Goal: Transaction & Acquisition: Purchase product/service

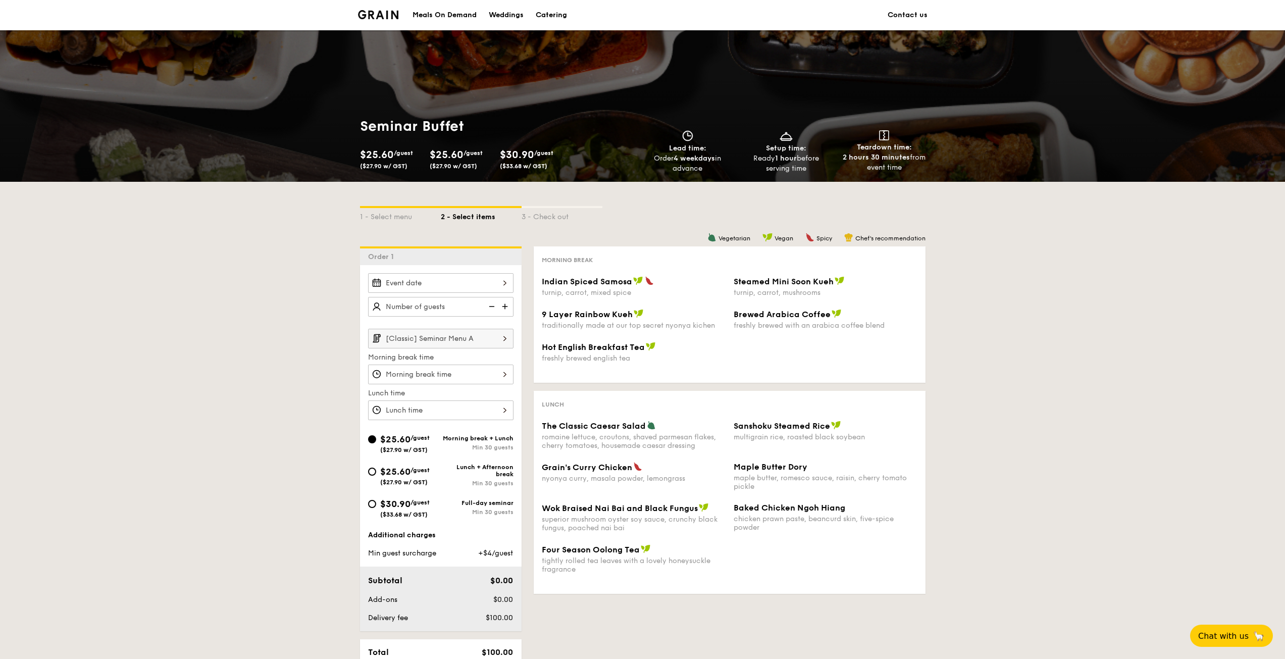
click at [474, 347] on input "[Classic] Seminar Menu A" at bounding box center [440, 339] width 145 height 20
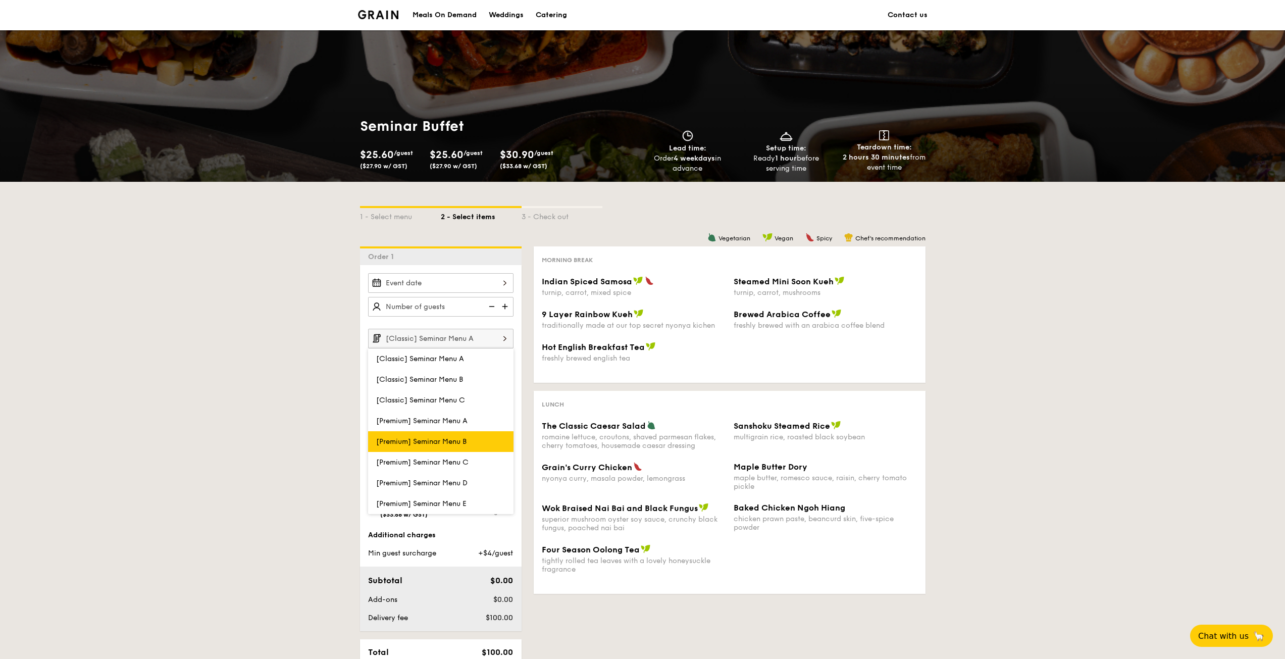
click at [455, 445] on span "[Premium] Seminar Menu B" at bounding box center [421, 441] width 90 height 9
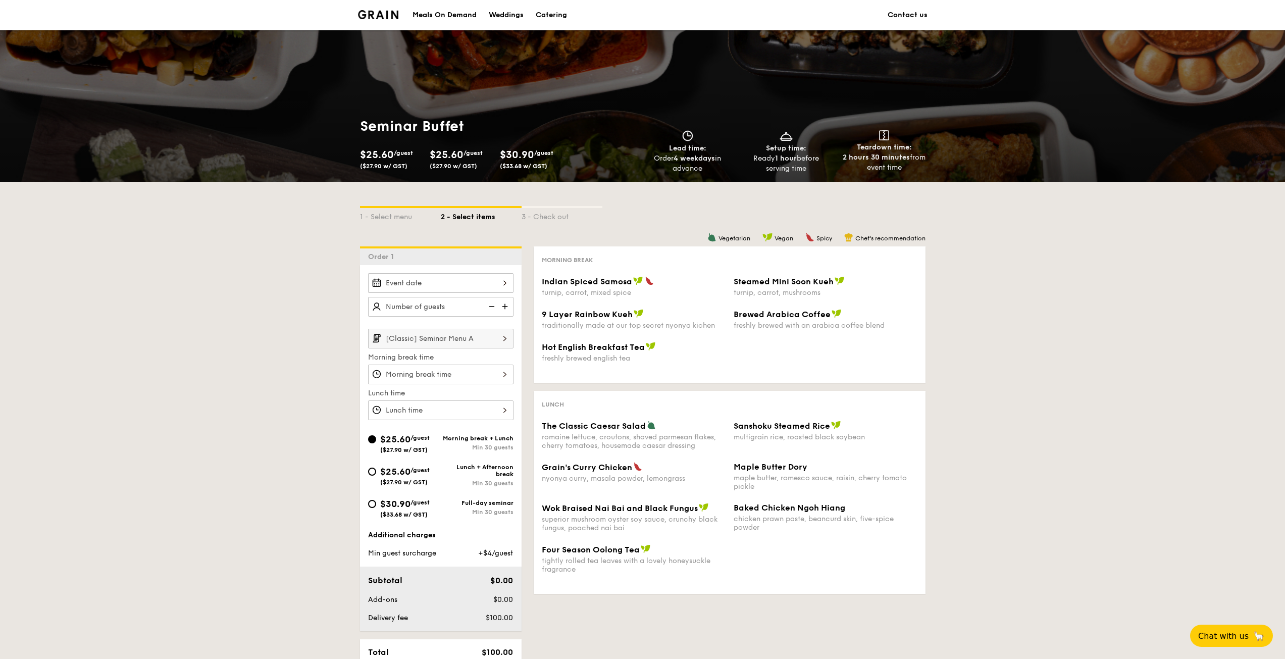
click at [1109, 329] on div "1 - Select menu 2 - Select items 3 - Check out Order 1 [Classic] Seminar Menu A…" at bounding box center [642, 460] width 1285 height 556
click at [470, 340] on input "[Classic] Seminar Menu A" at bounding box center [440, 339] width 145 height 20
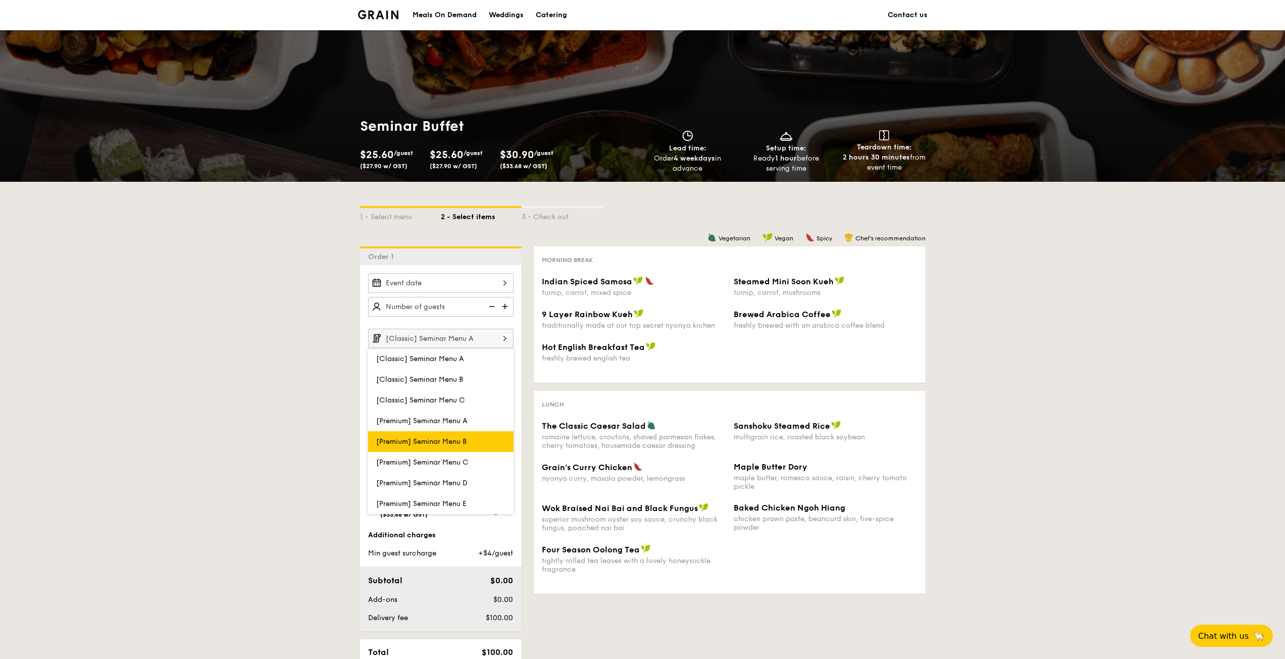
click at [475, 445] on label "[Premium] Seminar Menu B" at bounding box center [440, 441] width 145 height 21
click at [0, 0] on input "[Premium] Seminar Menu B" at bounding box center [0, 0] width 0 height 0
type input "[Premium] Seminar Menu B"
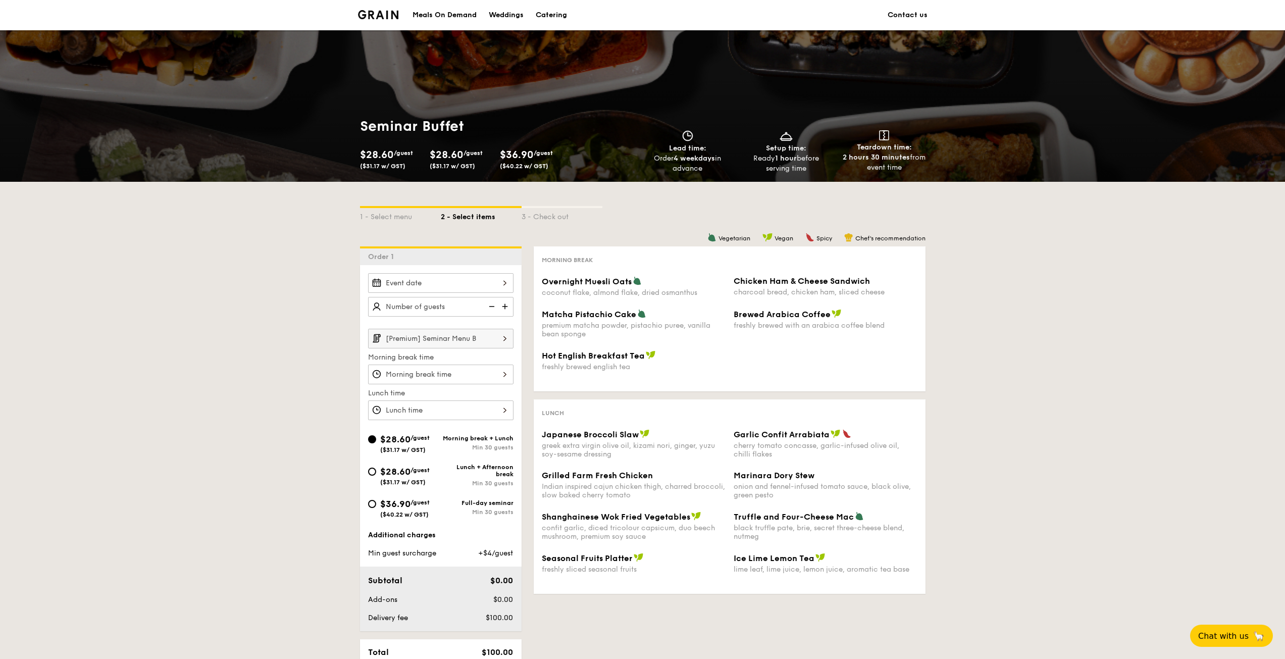
click at [1010, 369] on div "1 - Select menu 2 - Select items 3 - Check out Order 1 [Premium] Seminar Menu B…" at bounding box center [642, 460] width 1285 height 556
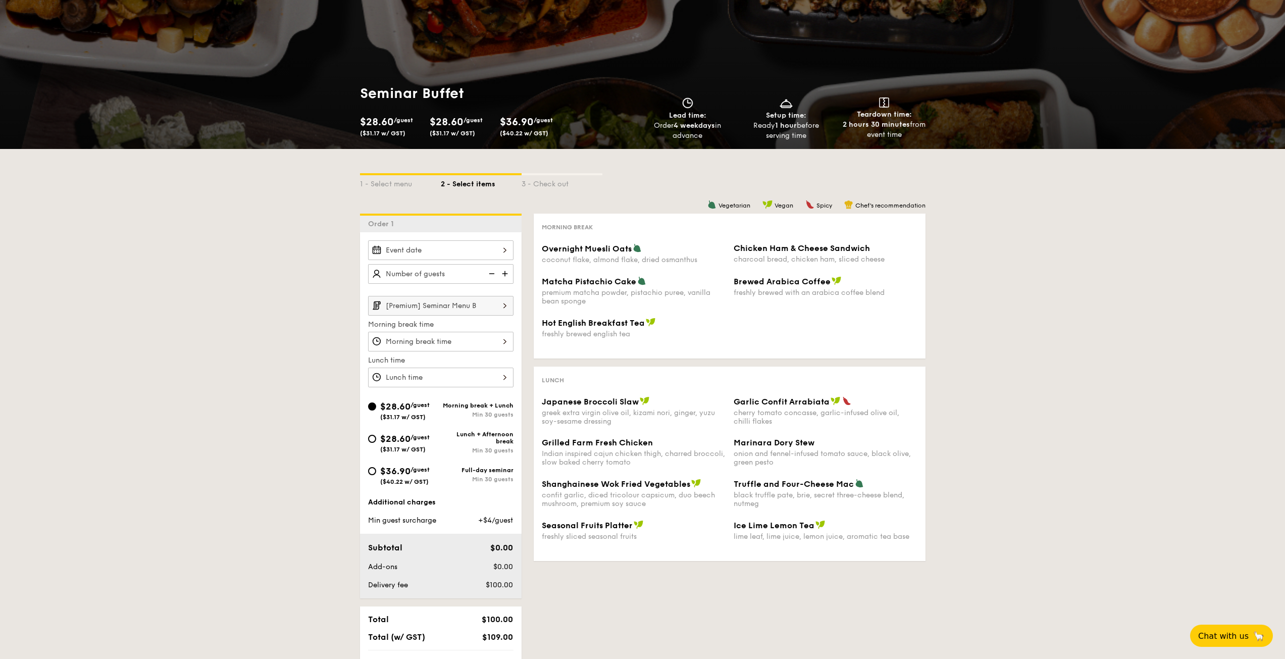
scroll to position [50, 0]
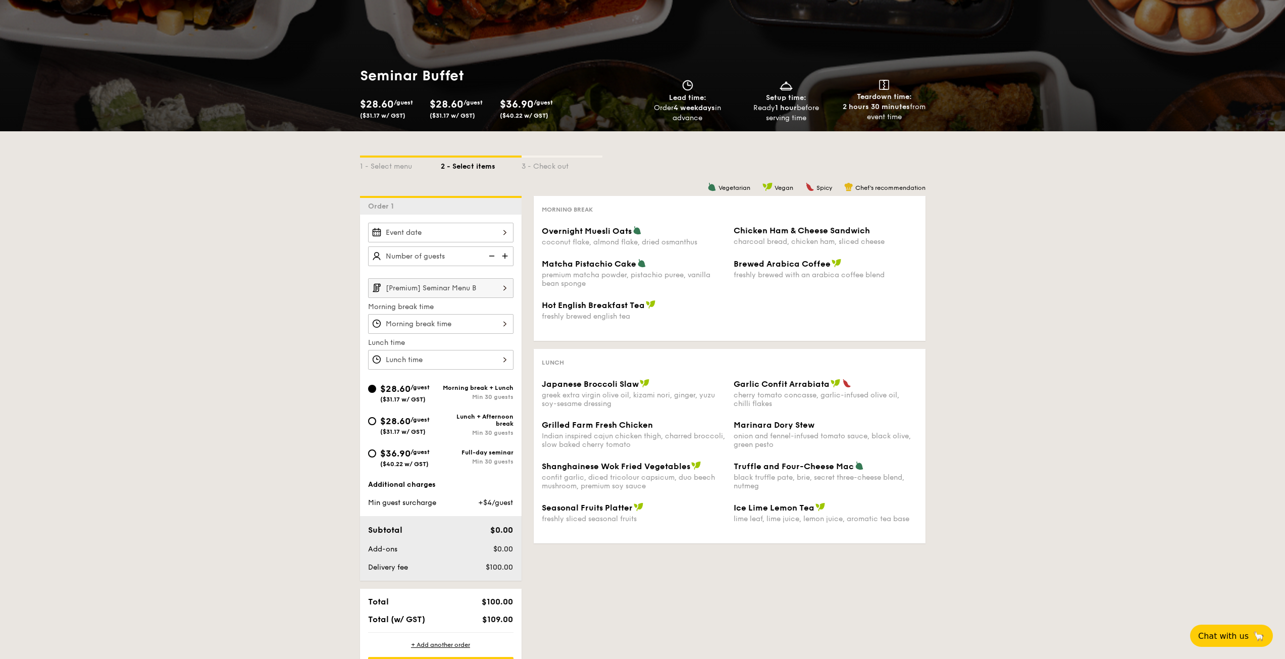
click at [651, 600] on div "1 - Select menu 2 - Select items 3 - Check out Order 1 [Premium] Seminar Menu B…" at bounding box center [643, 409] width 582 height 556
click at [442, 293] on input "[Premium] Seminar Menu B" at bounding box center [440, 288] width 145 height 20
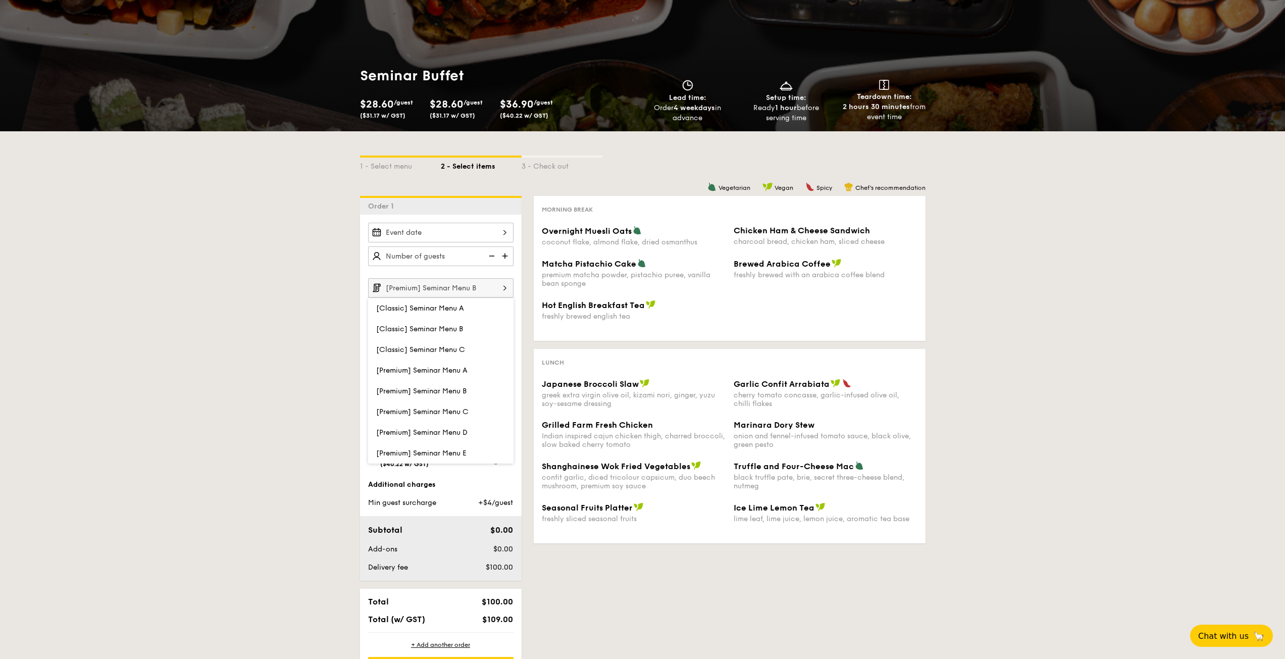
click at [263, 429] on div "1 - Select menu 2 - Select items 3 - Check out Order 1 [Premium] Seminar Menu B…" at bounding box center [642, 409] width 1285 height 556
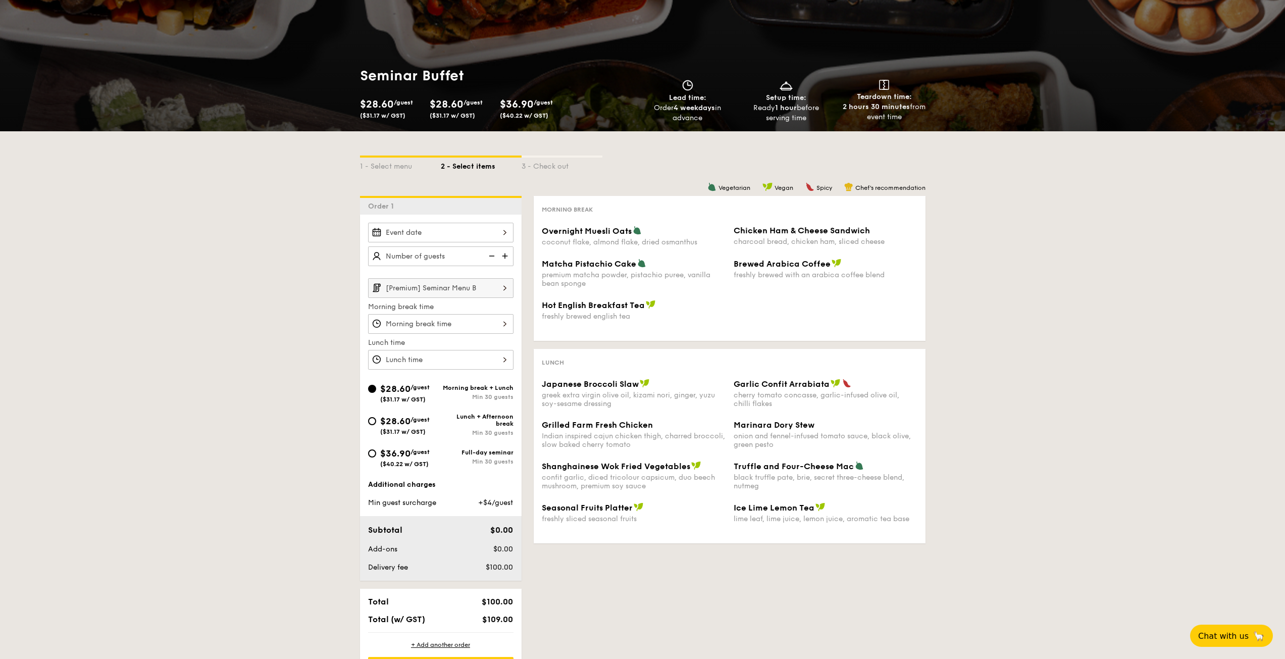
click at [399, 454] on span "$36.90" at bounding box center [395, 453] width 30 height 11
click at [376, 454] on input "$36.90 /guest ($40.22 w/ GST) Full-day seminar Min 30 guests" at bounding box center [372, 453] width 8 height 8
radio input "true"
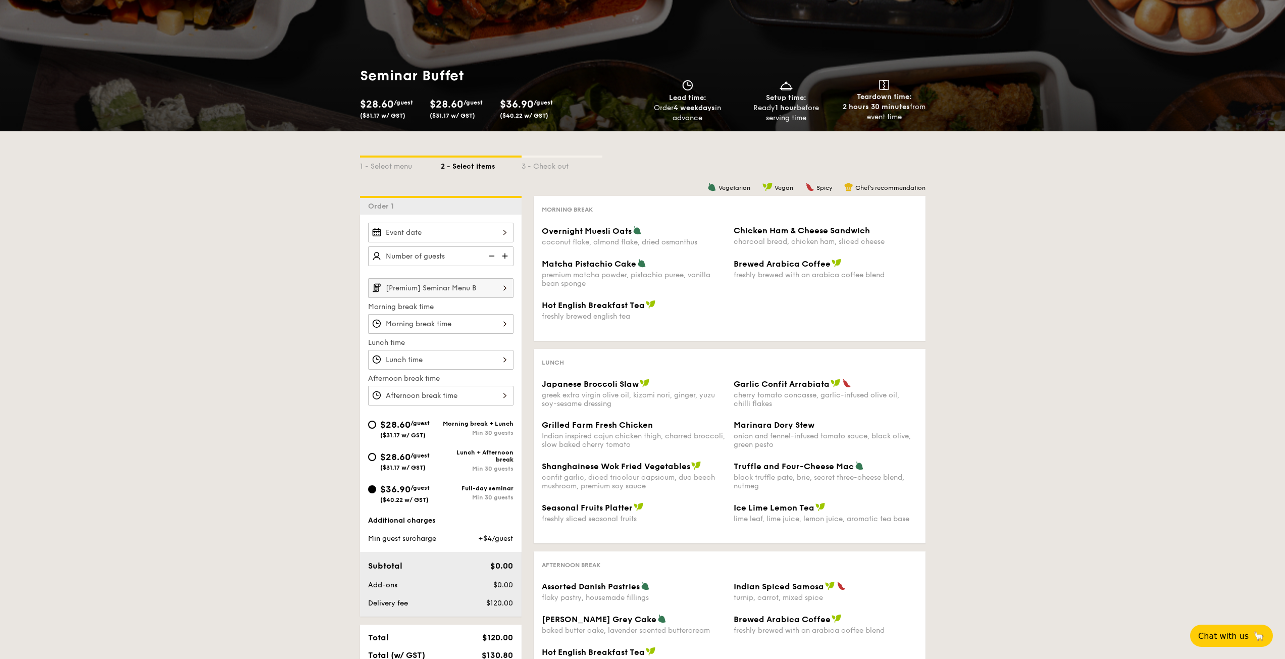
click at [409, 426] on span "$28.60" at bounding box center [395, 424] width 30 height 11
click at [376, 426] on input "$28.60 /guest ($31.17 w/ GST) Morning break + Lunch Min 30 guests" at bounding box center [372, 425] width 8 height 8
radio input "true"
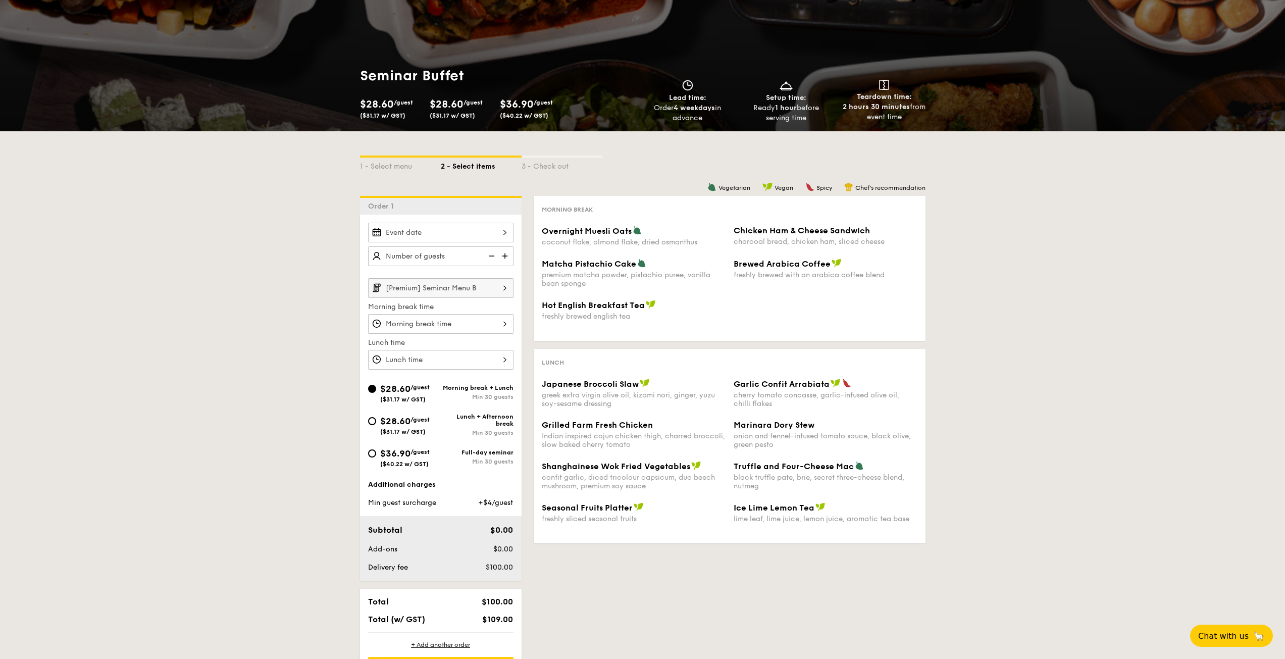
click at [407, 453] on span "$36.90" at bounding box center [395, 453] width 30 height 11
click at [376, 453] on input "$36.90 /guest ($40.22 w/ GST) Full-day seminar Min 30 guests" at bounding box center [372, 453] width 8 height 8
radio input "true"
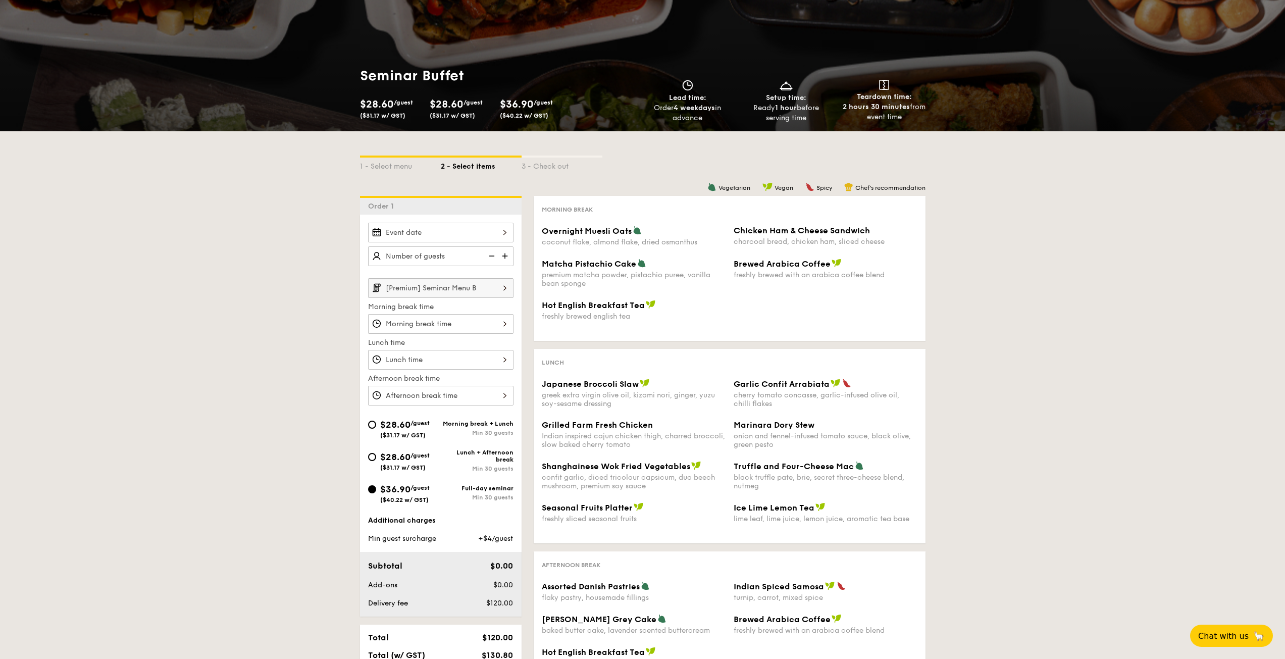
click at [408, 419] on span "$28.60" at bounding box center [395, 424] width 30 height 11
click at [376, 421] on input "$28.60 /guest ($31.17 w/ GST) Morning break + Lunch Min 30 guests" at bounding box center [372, 425] width 8 height 8
radio input "true"
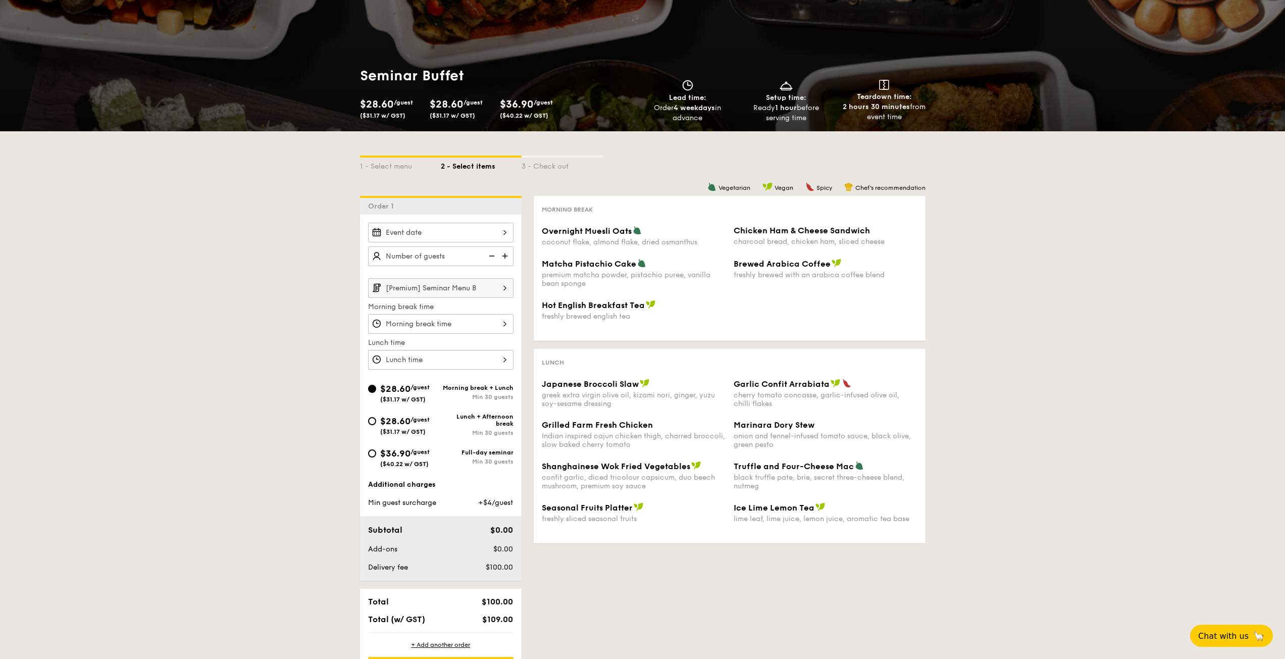
click at [408, 459] on div "$36.90 /guest ($40.22 w/ GST)" at bounding box center [404, 456] width 49 height 21
click at [376, 458] on input "$36.90 /guest ($40.22 w/ GST) Full-day seminar Min 30 guests" at bounding box center [372, 453] width 8 height 8
radio input "true"
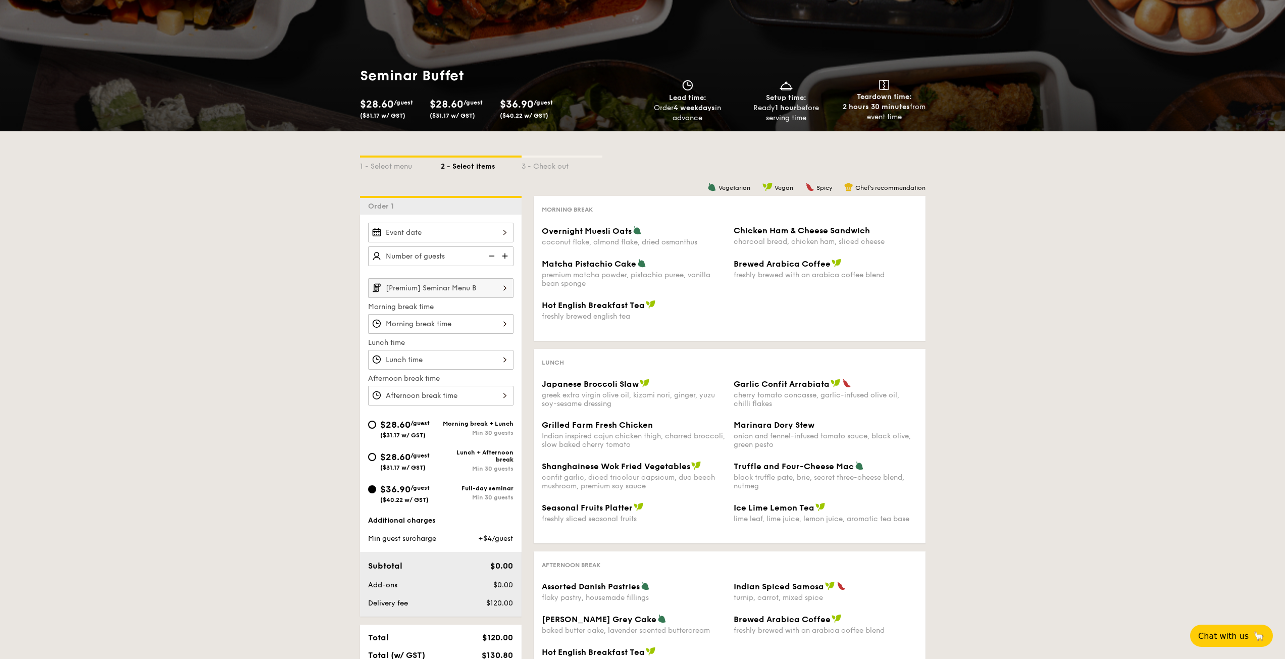
click at [400, 429] on span "$28.60" at bounding box center [395, 424] width 30 height 11
click at [376, 429] on input "$28.60 /guest ($31.17 w/ GST) Morning break + Lunch Min 30 guests" at bounding box center [372, 425] width 8 height 8
radio input "true"
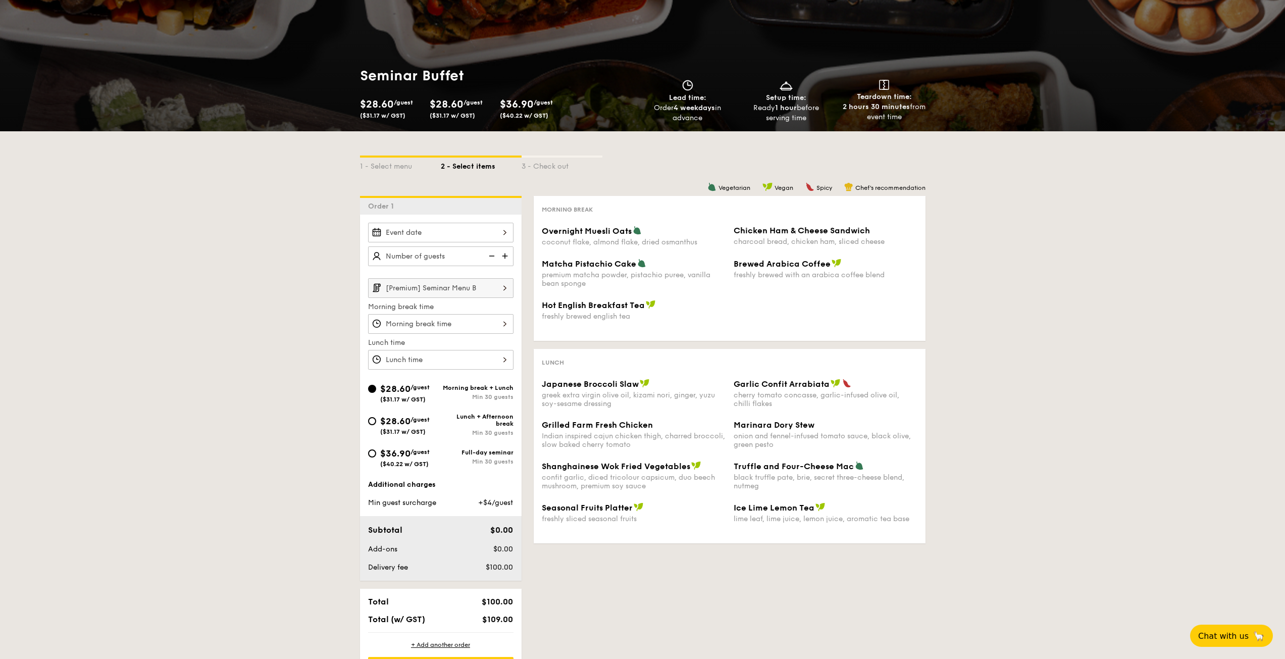
click at [418, 468] on div "$36.90 /guest ($40.22 w/ GST) Full-day seminar Min 30 guests" at bounding box center [441, 459] width 154 height 27
click at [405, 452] on span "$36.90" at bounding box center [395, 453] width 30 height 11
click at [376, 452] on input "$36.90 /guest ($40.22 w/ GST) Full-day seminar Min 30 guests" at bounding box center [372, 453] width 8 height 8
radio input "true"
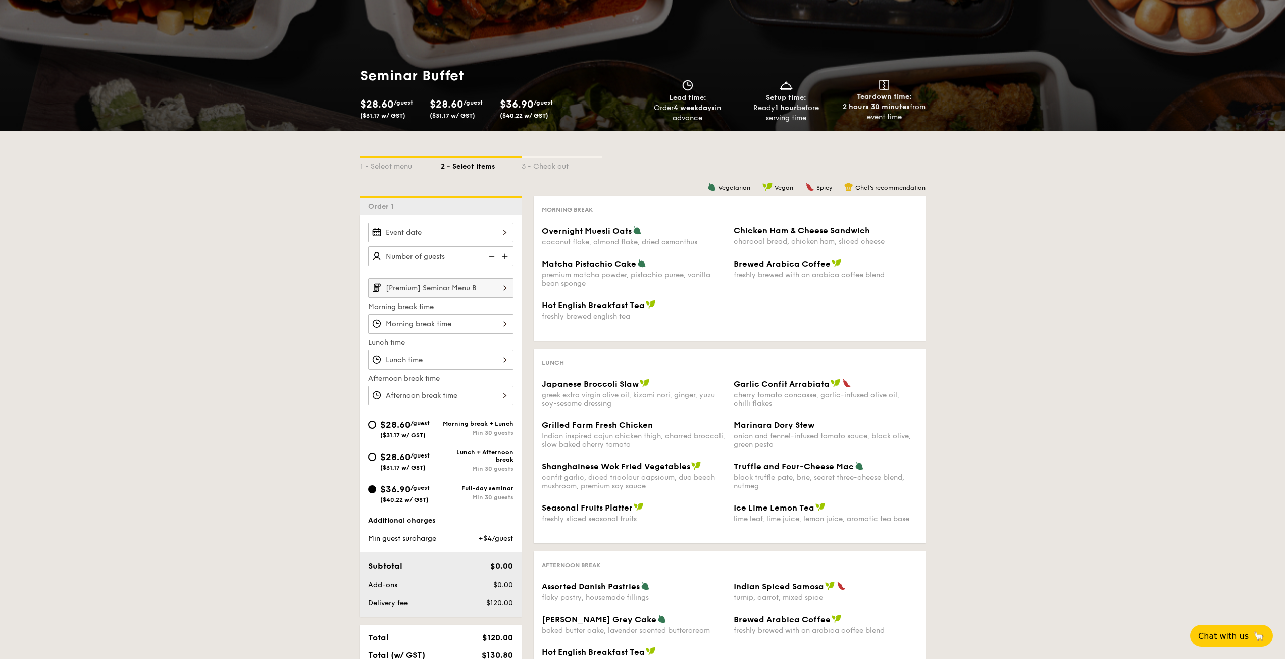
click at [408, 425] on span "$28.60" at bounding box center [395, 424] width 30 height 11
click at [376, 425] on input "$28.60 /guest ($31.17 w/ GST) Morning break + Lunch Min 30 guests" at bounding box center [372, 425] width 8 height 8
radio input "true"
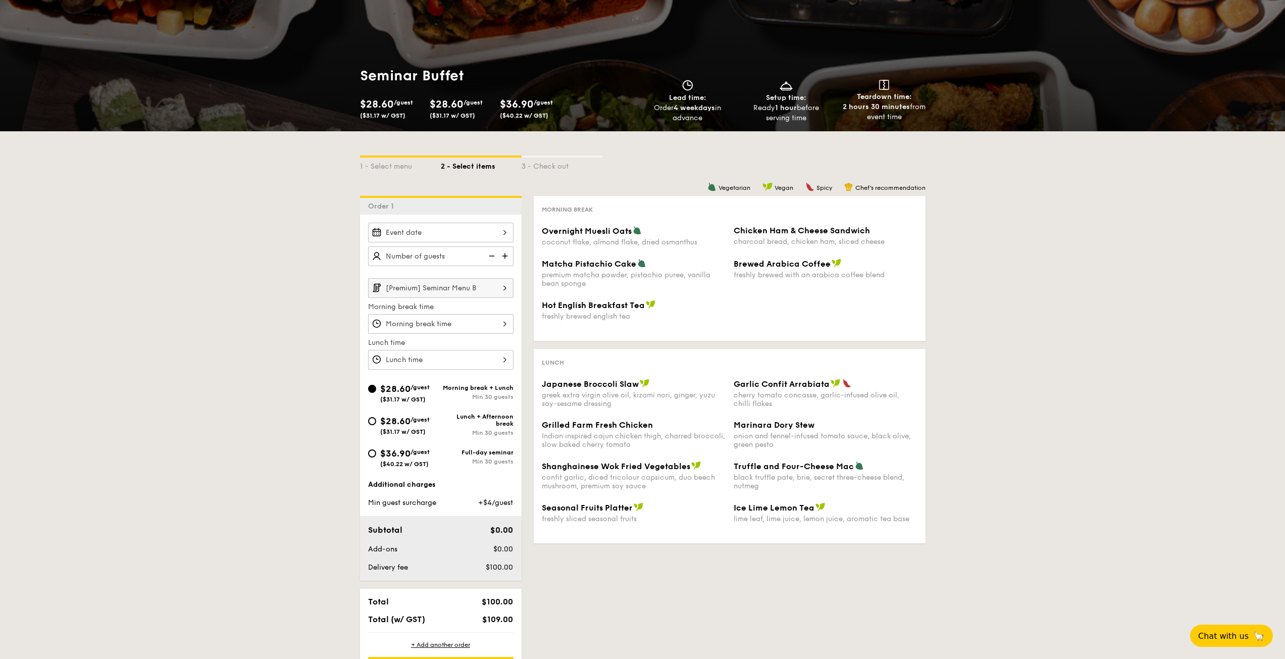
click at [408, 429] on span "($31.17 w/ GST)" at bounding box center [402, 431] width 45 height 7
click at [376, 425] on input "$28.60 /guest ($31.17 w/ GST) Lunch + Afternoon break Min 30 guests" at bounding box center [372, 421] width 8 height 8
radio input "true"
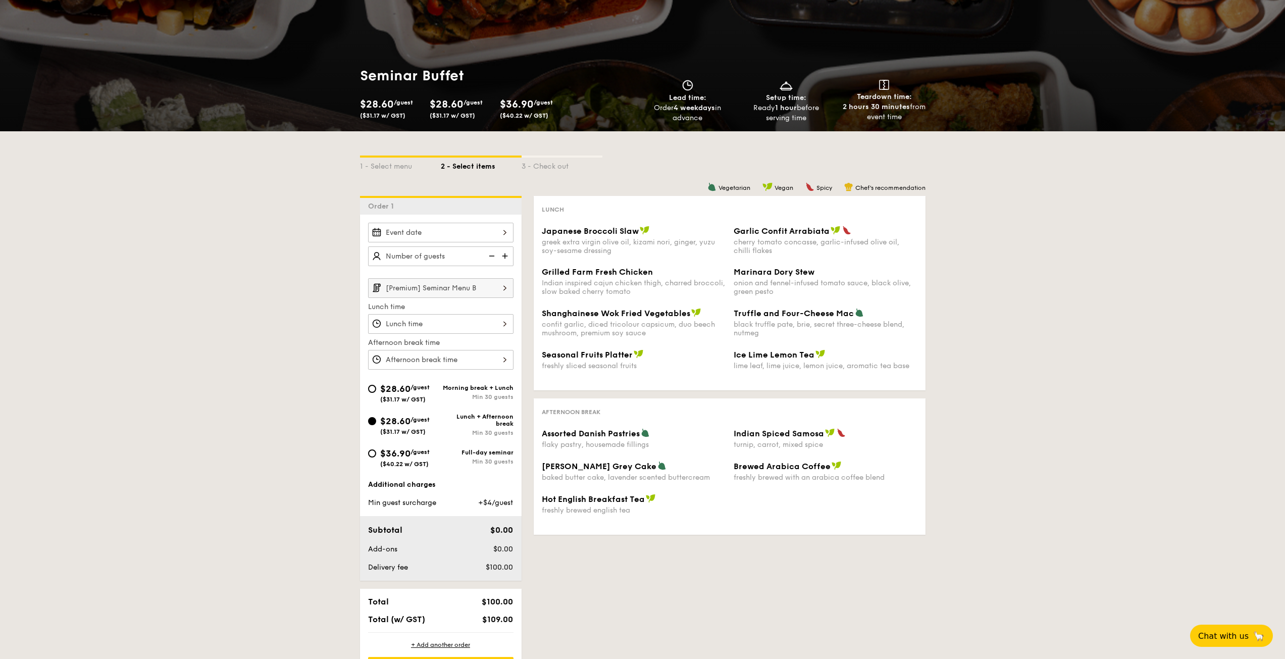
click at [404, 403] on div "$28.60 /guest ($31.17 w/ GST) Morning break + Lunch Min 30 guests" at bounding box center [441, 395] width 154 height 27
click at [403, 386] on span "$28.60" at bounding box center [395, 388] width 30 height 11
click at [376, 386] on input "$28.60 /guest ($31.17 w/ GST) Morning break + Lunch Min 30 guests" at bounding box center [372, 389] width 8 height 8
radio input "true"
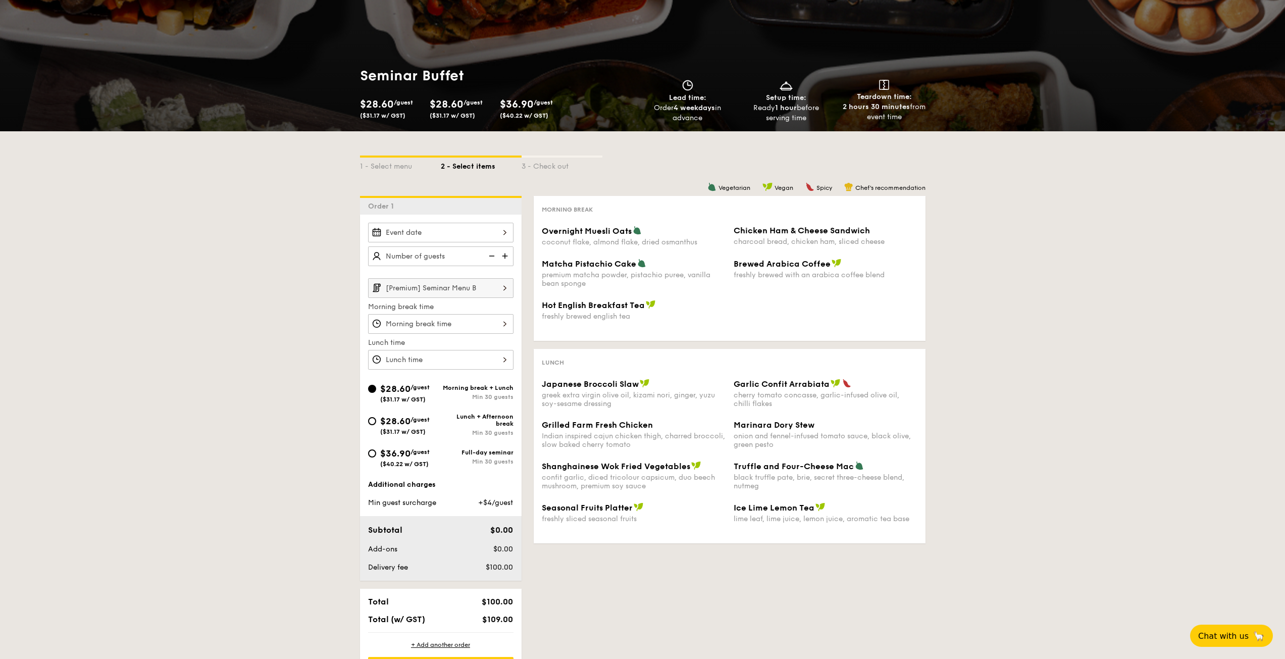
drag, startPoint x: 947, startPoint y: 249, endPoint x: 911, endPoint y: 529, distance: 281.5
click at [911, 529] on div "1 - Select menu 2 - Select items 3 - Check out Order 1 [Premium] Seminar Menu B…" at bounding box center [642, 409] width 1285 height 556
drag, startPoint x: 955, startPoint y: 546, endPoint x: 955, endPoint y: 536, distance: 9.6
click at [955, 537] on div "1 - Select menu 2 - Select items 3 - Check out Order 1 [Premium] Seminar Menu B…" at bounding box center [642, 409] width 1285 height 556
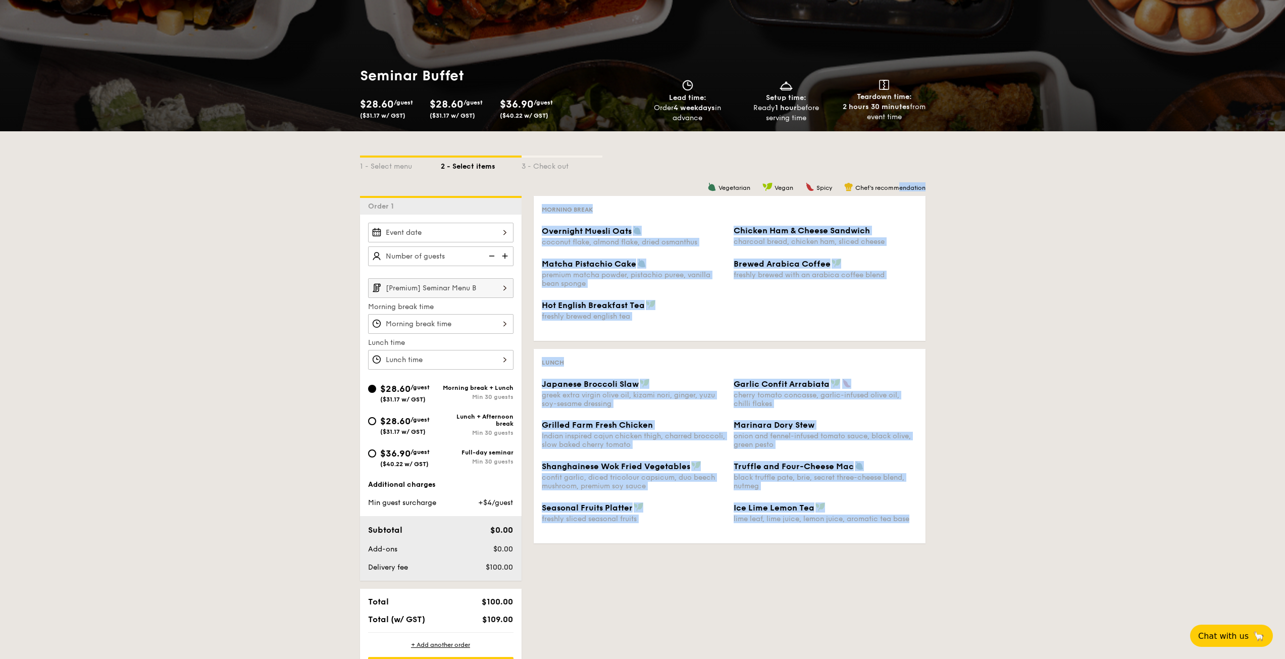
drag, startPoint x: 955, startPoint y: 534, endPoint x: 900, endPoint y: 190, distance: 348.2
click at [900, 190] on div "1 - Select menu 2 - Select items 3 - Check out Order 1 [Premium] Seminar Menu B…" at bounding box center [642, 409] width 1285 height 556
click at [919, 286] on div "Matcha Pistachio Cake premium matcha powder, pistachio puree, vanilla bean spon…" at bounding box center [730, 279] width 384 height 41
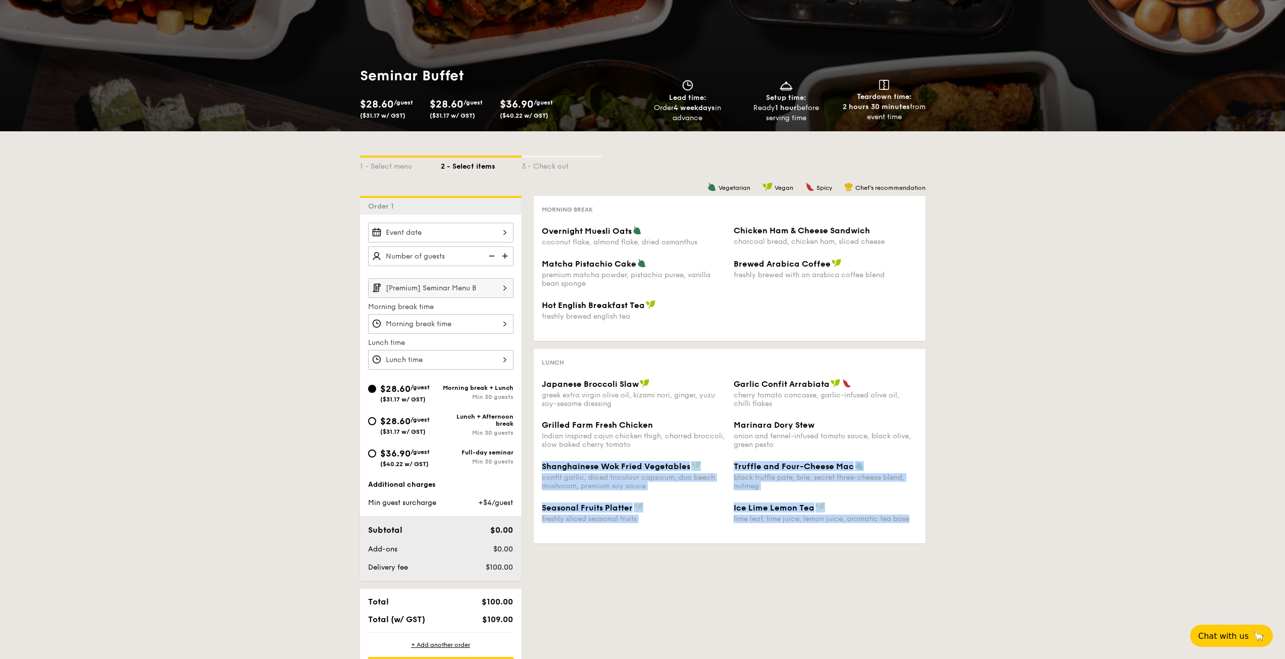
drag, startPoint x: 958, startPoint y: 215, endPoint x: 888, endPoint y: 460, distance: 254.8
click at [888, 460] on div "1 - Select menu 2 - Select items 3 - Check out Order 1 [Premium] Seminar Menu B…" at bounding box center [642, 409] width 1285 height 556
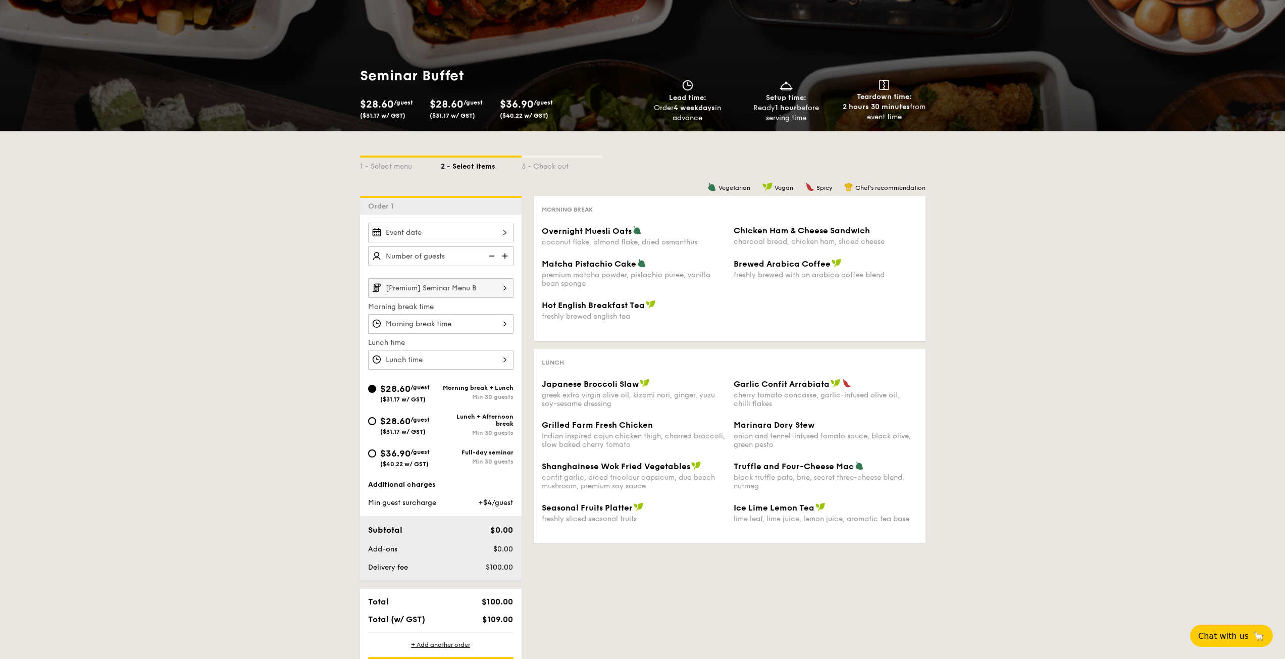
click at [957, 542] on div "1 - Select menu 2 - Select items 3 - Check out Order 1 [Premium] Seminar Menu B…" at bounding box center [642, 409] width 1285 height 556
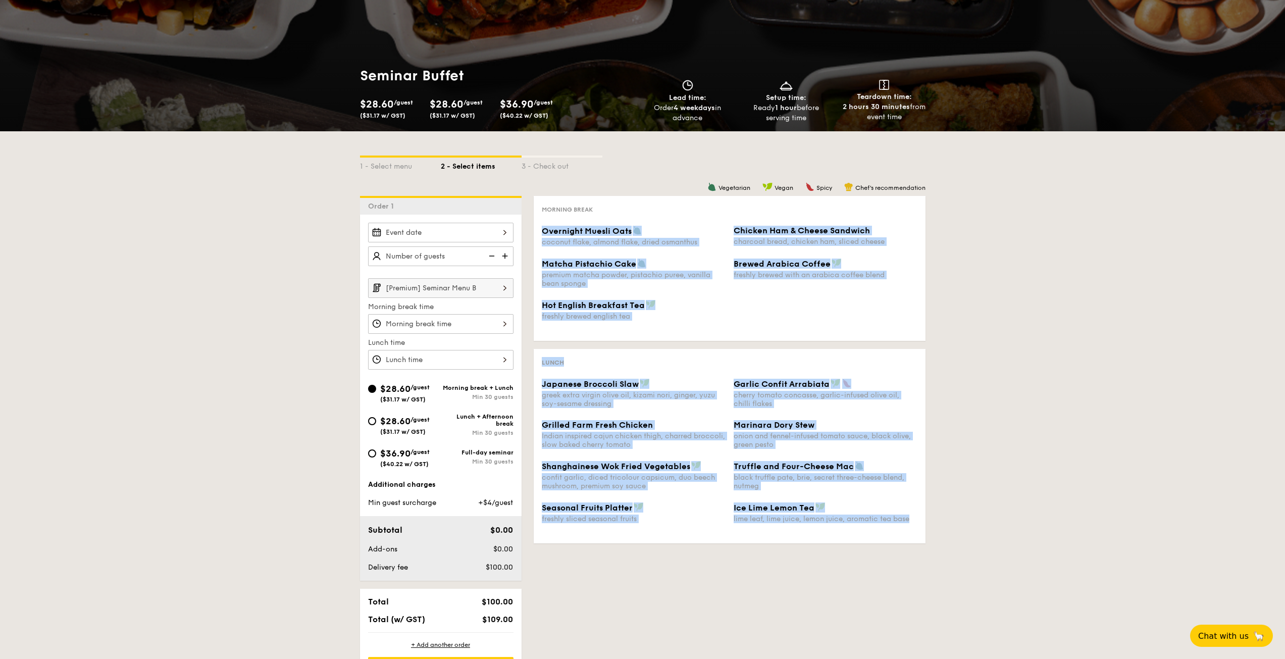
drag, startPoint x: 955, startPoint y: 531, endPoint x: 885, endPoint y: 208, distance: 330.6
click at [885, 208] on div "1 - Select menu 2 - Select items 3 - Check out Order 1 [Premium] Seminar Menu B…" at bounding box center [642, 409] width 1285 height 556
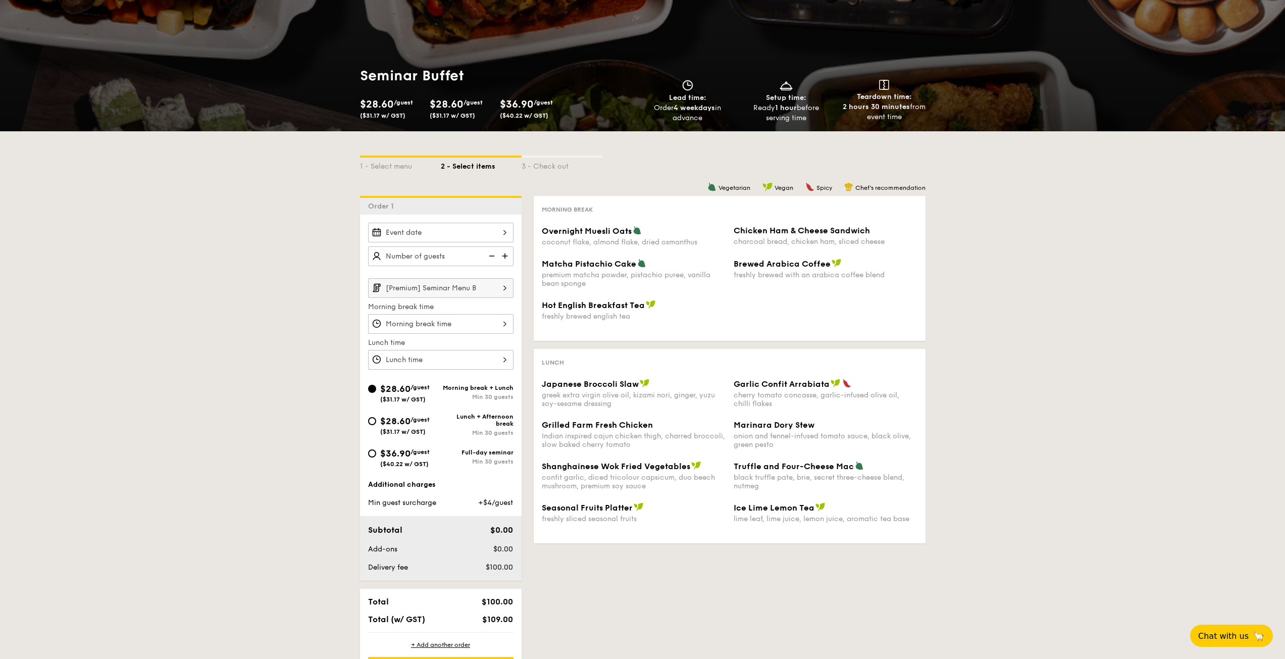
click at [973, 243] on div "1 - Select menu 2 - Select items 3 - Check out Order 1 [Premium] Seminar Menu B…" at bounding box center [642, 409] width 1285 height 556
click at [460, 279] on input "[Premium] Seminar Menu B" at bounding box center [440, 288] width 145 height 20
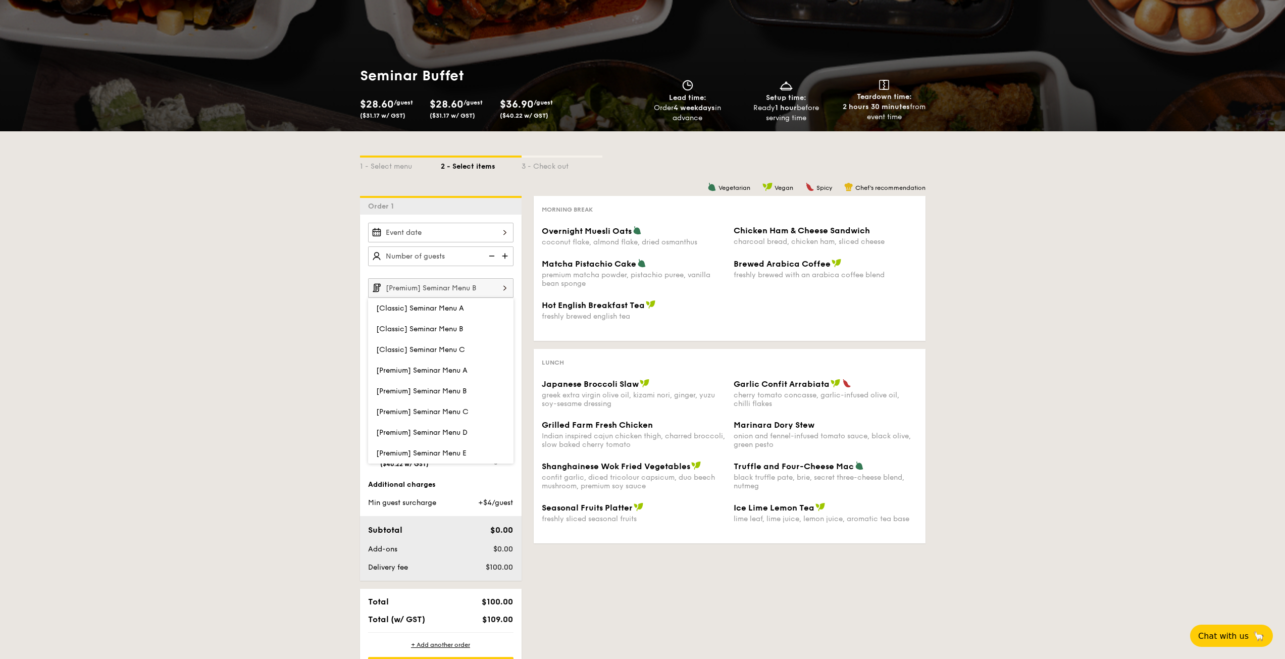
click at [1119, 326] on div "1 - Select menu 2 - Select items 3 - Check out Order 1 [Premium] Seminar Menu B…" at bounding box center [642, 409] width 1285 height 556
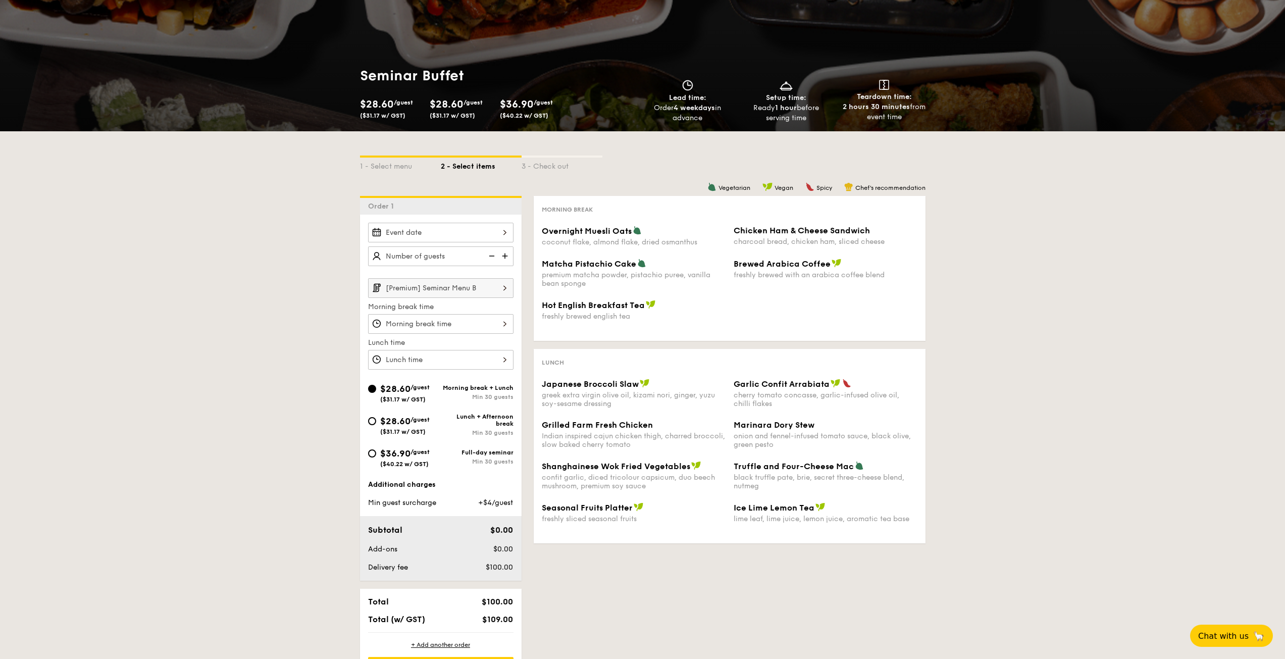
click at [347, 358] on div "1 - Select menu 2 - Select items 3 - Check out Order 1 [Premium] Seminar Menu B…" at bounding box center [642, 409] width 1285 height 556
click at [1153, 415] on div "1 - Select menu 2 - Select items 3 - Check out Order 1 [Premium] Seminar Menu B…" at bounding box center [642, 409] width 1285 height 556
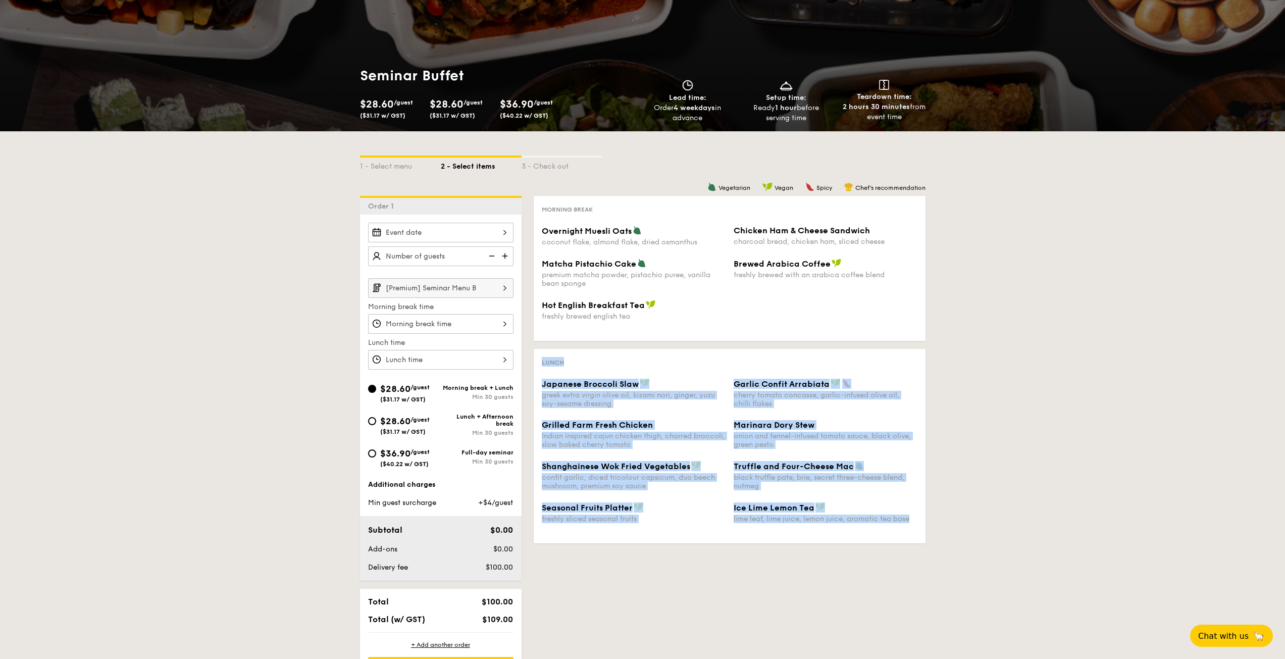
drag, startPoint x: 879, startPoint y: 325, endPoint x: 1012, endPoint y: 559, distance: 269.3
click at [958, 540] on div "1 - Select menu 2 - Select items 3 - Check out Order 1 [Premium] Seminar Menu B…" at bounding box center [642, 409] width 1285 height 556
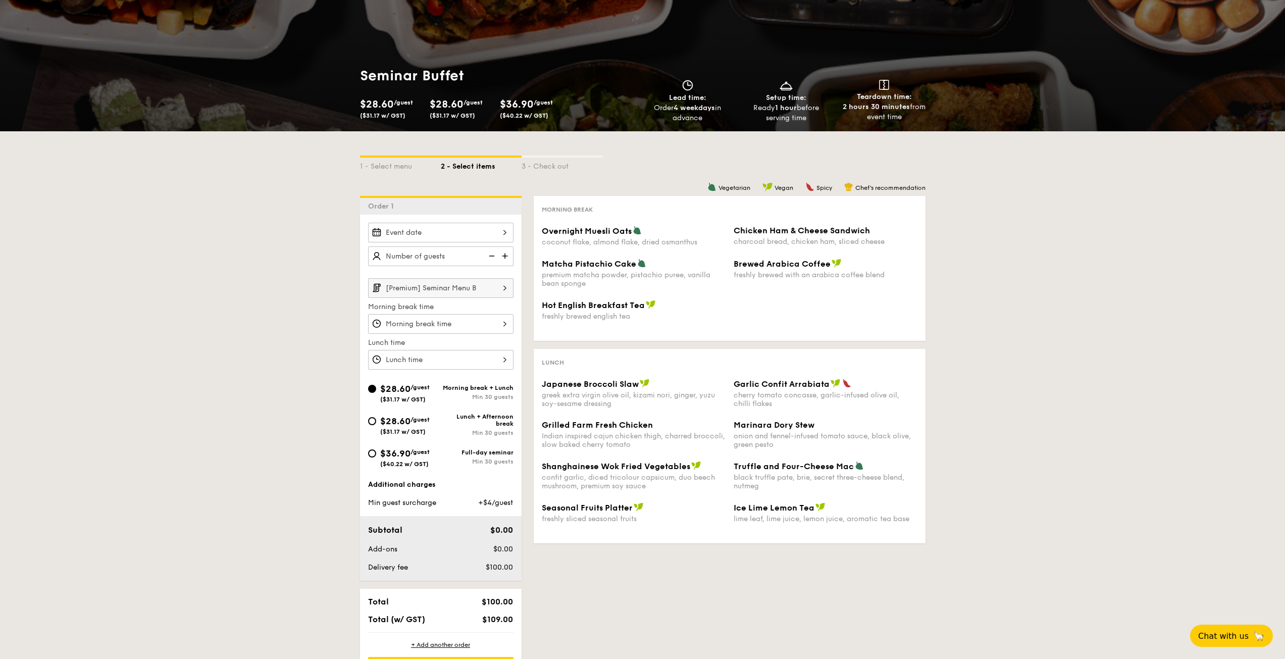
click at [1037, 572] on div "1 - Select menu 2 - Select items 3 - Check out Order 1 [Premium] Seminar Menu B…" at bounding box center [642, 409] width 1285 height 556
drag, startPoint x: 1033, startPoint y: 560, endPoint x: 997, endPoint y: 327, distance: 235.5
click at [997, 327] on div "1 - Select menu 2 - Select items 3 - Check out Order 1 [Premium] Seminar Menu B…" at bounding box center [642, 409] width 1285 height 556
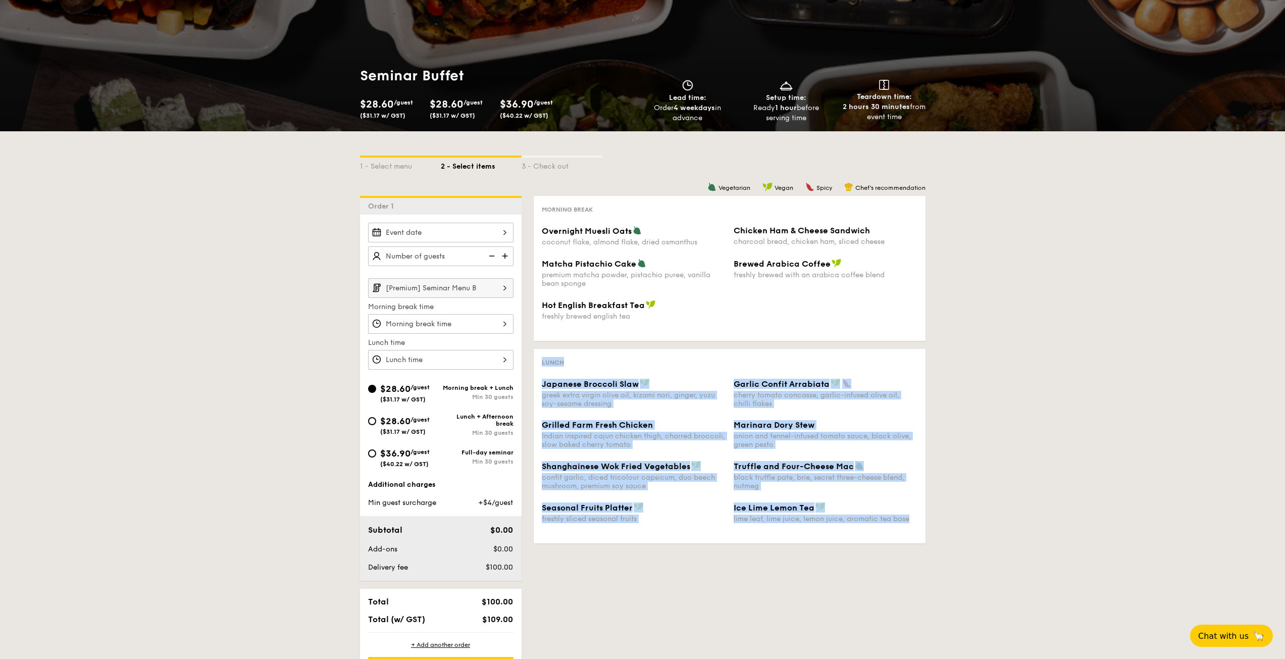
drag, startPoint x: 921, startPoint y: 339, endPoint x: 925, endPoint y: 541, distance: 201.5
click at [925, 541] on div "Vegetarian Vegan Spicy Chef's recommendation Morning break Overnight Muesli Oat…" at bounding box center [724, 374] width 404 height 356
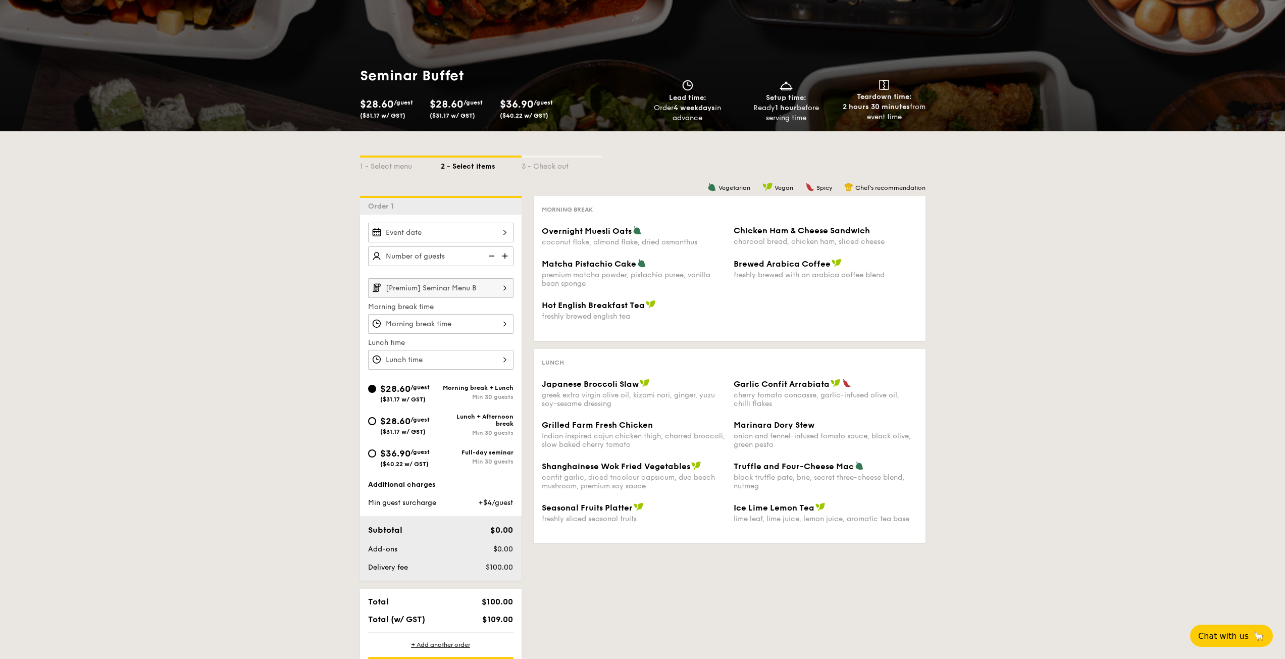
click at [925, 541] on div "Lunch Japanese Broccoli Slaw greek extra virgin olive oil, kizami nori, ginger,…" at bounding box center [730, 446] width 392 height 194
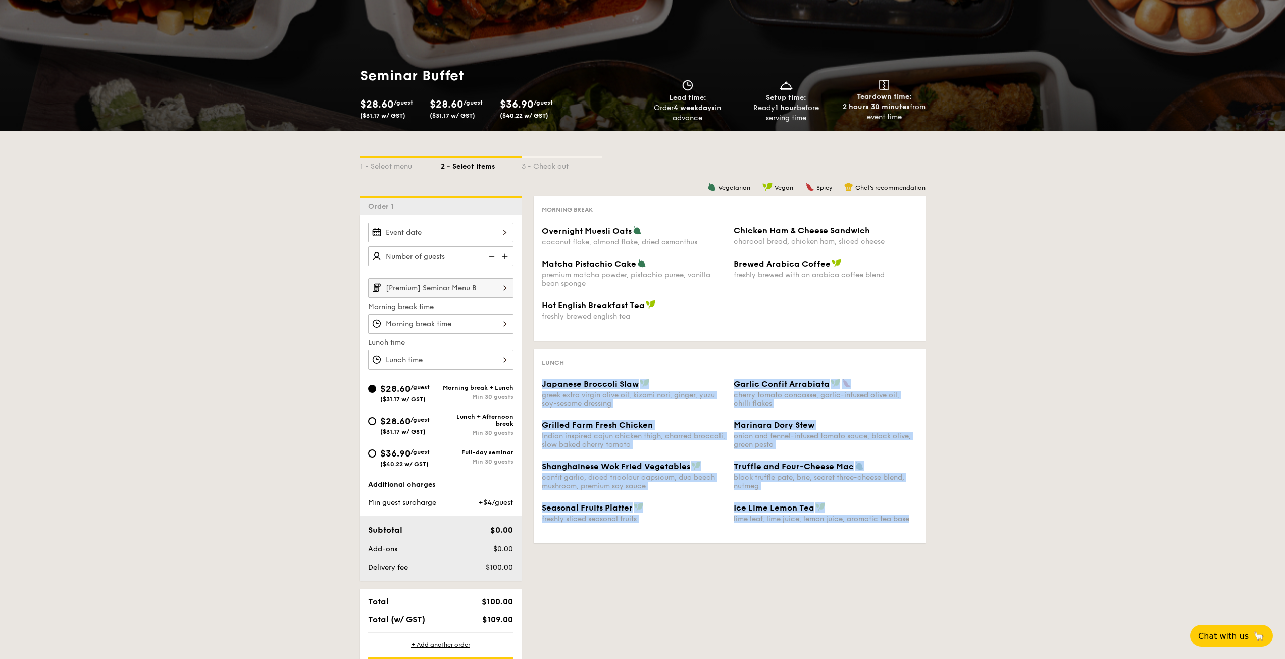
drag, startPoint x: 922, startPoint y: 472, endPoint x: 923, endPoint y: 358, distance: 114.1
click at [924, 360] on div "Lunch Japanese Broccoli Slaw greek extra virgin olive oil, kizami nori, ginger,…" at bounding box center [730, 446] width 392 height 194
click at [922, 357] on div "Lunch Japanese Broccoli Slaw greek extra virgin olive oil, kizami nori, ginger,…" at bounding box center [730, 446] width 392 height 194
drag, startPoint x: 861, startPoint y: 346, endPoint x: 931, endPoint y: 595, distance: 258.5
click at [931, 595] on div "1 - Select menu 2 - Select items 3 - Check out Order 1 [Premium] Seminar Menu B…" at bounding box center [643, 409] width 582 height 556
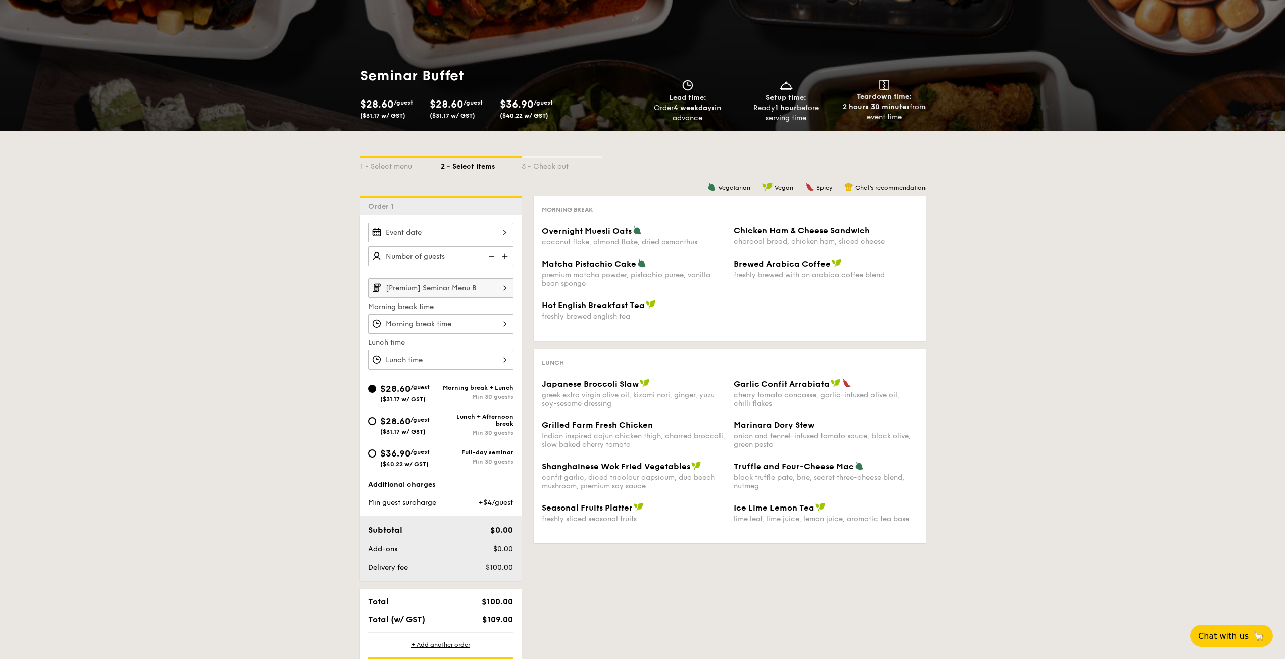
click at [931, 595] on div "1 - Select menu 2 - Select items 3 - Check out Order 1 [Premium] Seminar Menu B…" at bounding box center [643, 409] width 582 height 556
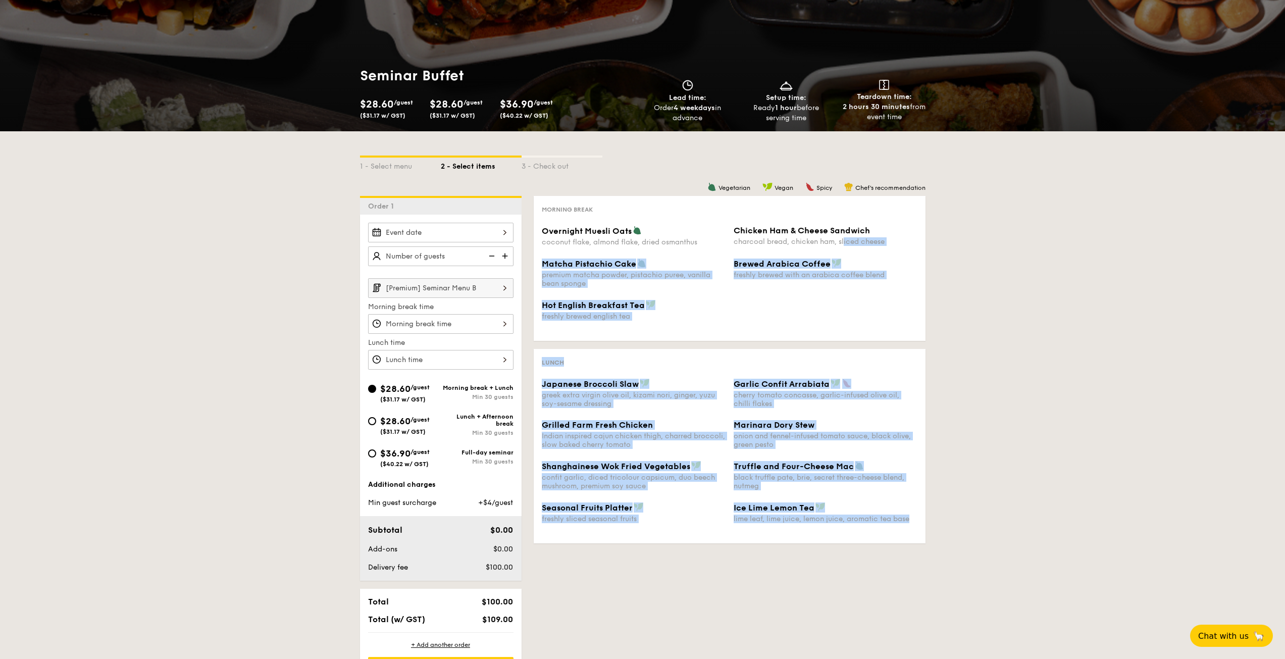
drag, startPoint x: 875, startPoint y: 477, endPoint x: 844, endPoint y: 241, distance: 237.8
click at [844, 241] on div "1 - Select menu 2 - Select items 3 - Check out Order 1 [Premium] Seminar Menu B…" at bounding box center [643, 409] width 582 height 556
drag, startPoint x: 863, startPoint y: 175, endPoint x: 928, endPoint y: 544, distance: 374.8
click at [928, 544] on div "1 - Select menu 2 - Select items 3 - Check out Order 1 [Premium] Seminar Menu B…" at bounding box center [643, 409] width 582 height 556
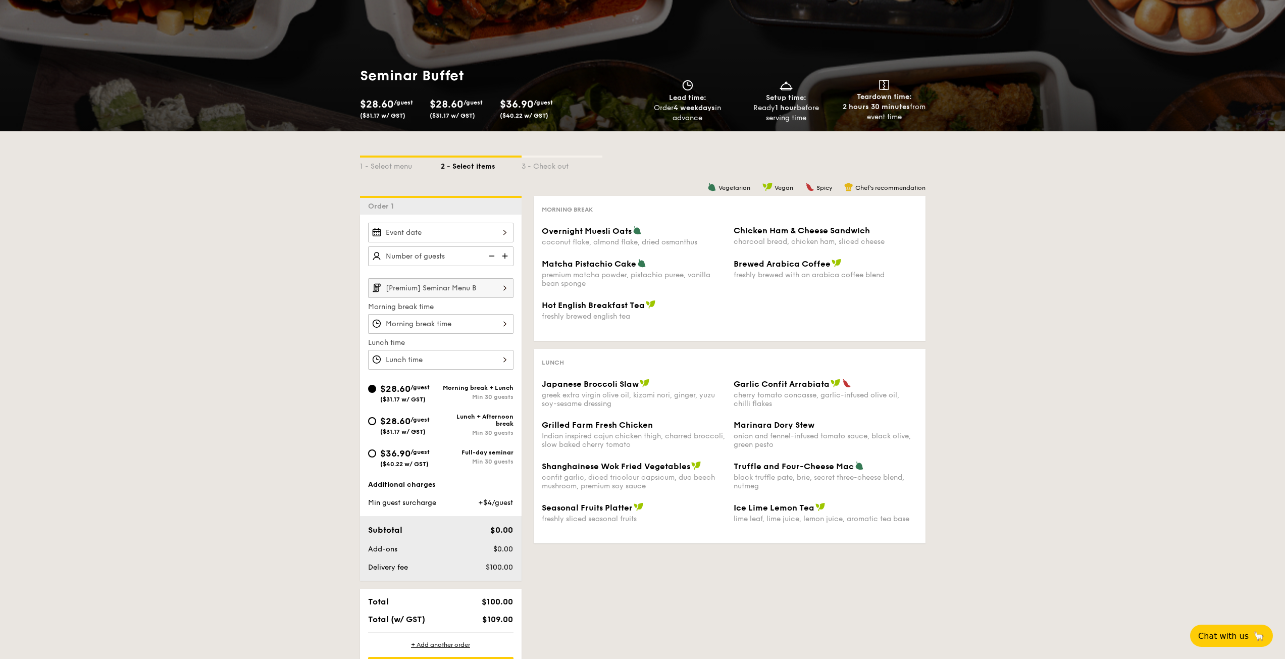
click at [1027, 468] on div "1 - Select menu 2 - Select items 3 - Check out Order 1 [Premium] Seminar Menu B…" at bounding box center [642, 409] width 1285 height 556
drag, startPoint x: 969, startPoint y: 512, endPoint x: 920, endPoint y: 146, distance: 368.9
click at [922, 140] on div "1 - Select menu 2 - Select items 3 - Check out Order 1 [Premium] Seminar Menu B…" at bounding box center [642, 409] width 1285 height 556
click at [941, 342] on div "1 - Select menu 2 - Select items 3 - Check out Order 1 [Premium] Seminar Menu B…" at bounding box center [642, 409] width 1285 height 556
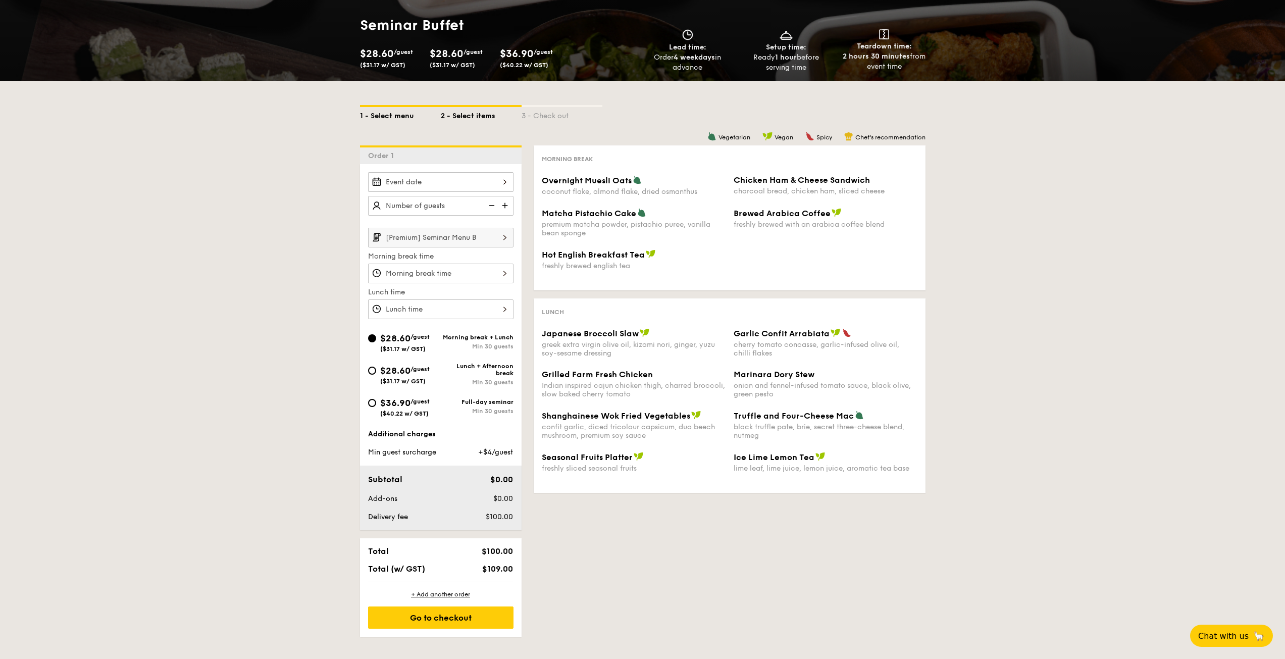
click at [398, 116] on div "1 - Select menu" at bounding box center [400, 114] width 81 height 14
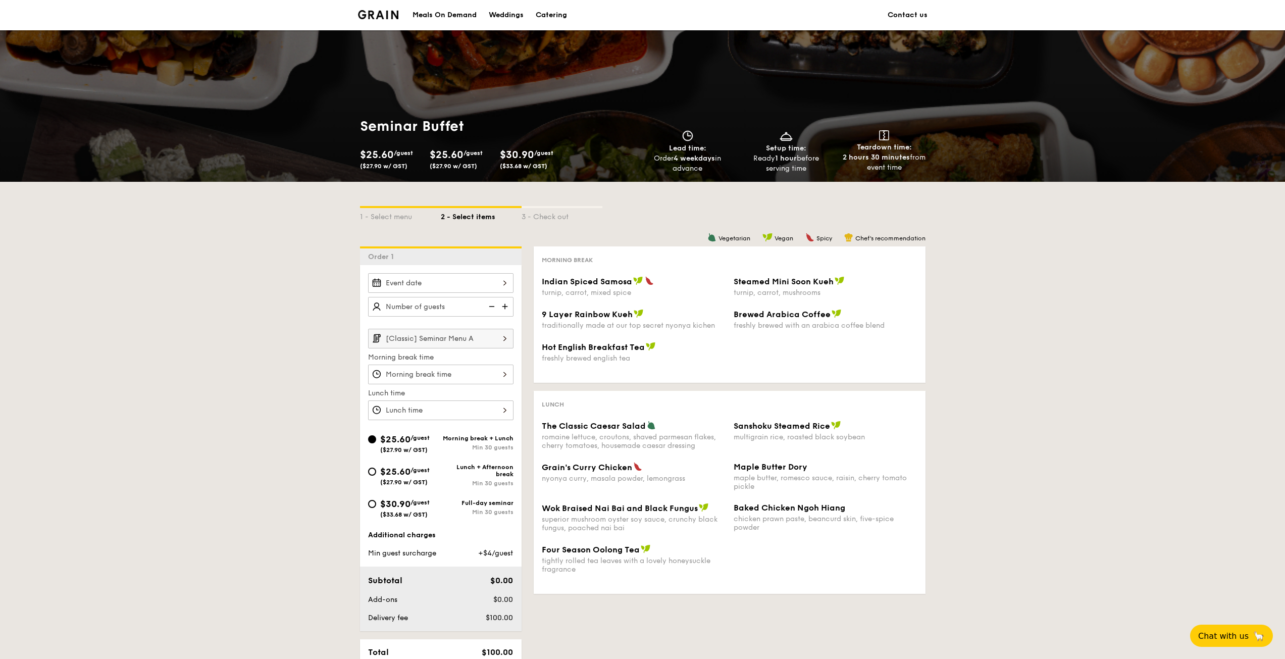
click at [384, 325] on div "[Classic] Seminar Menu A Morning break time Lunch time" at bounding box center [440, 346] width 145 height 147
